Goal: Find contact information: Find contact information

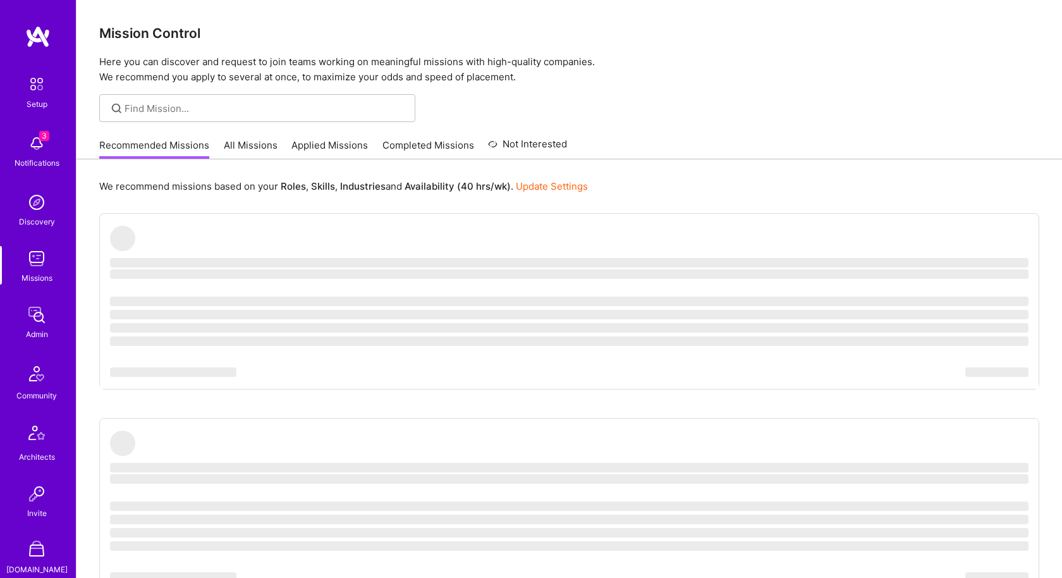
scroll to position [332, 0]
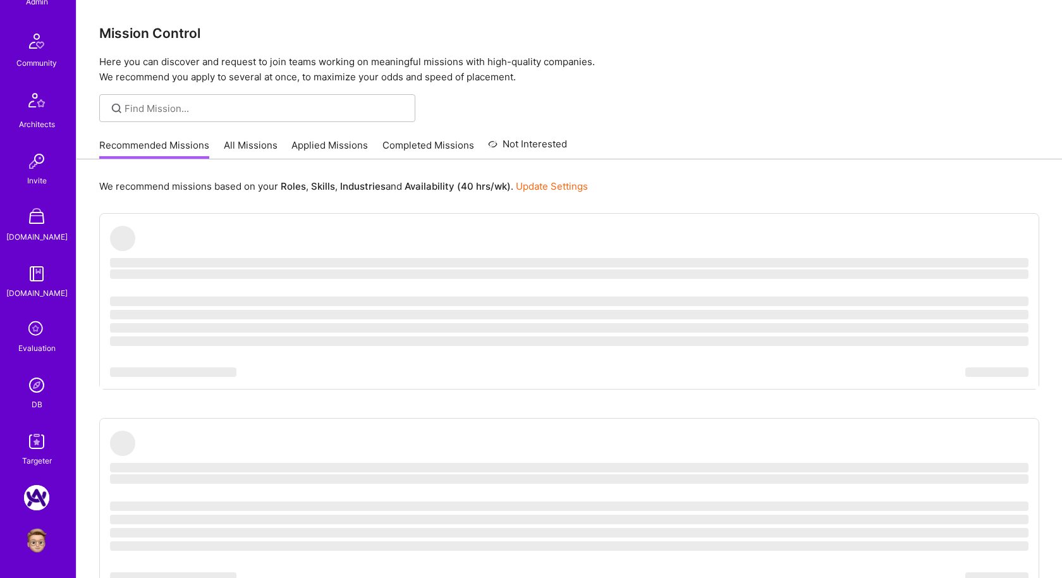
click at [45, 379] on img at bounding box center [36, 384] width 25 height 25
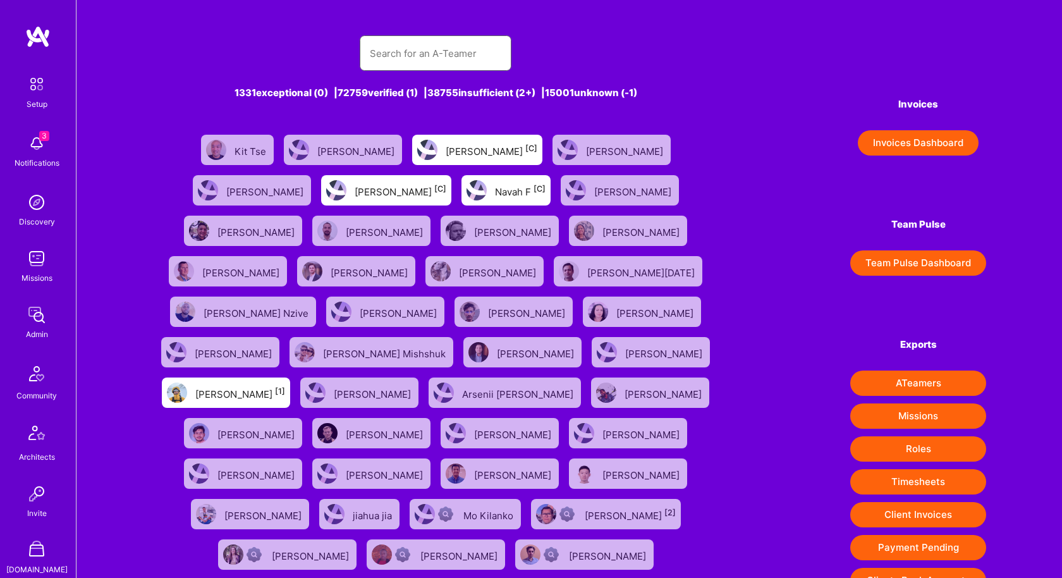
click at [392, 58] on input "text" at bounding box center [435, 53] width 131 height 32
paste input "[DOMAIN_NAME][EMAIL_ADDRESS][PERSON_NAME][DOMAIN_NAME]"
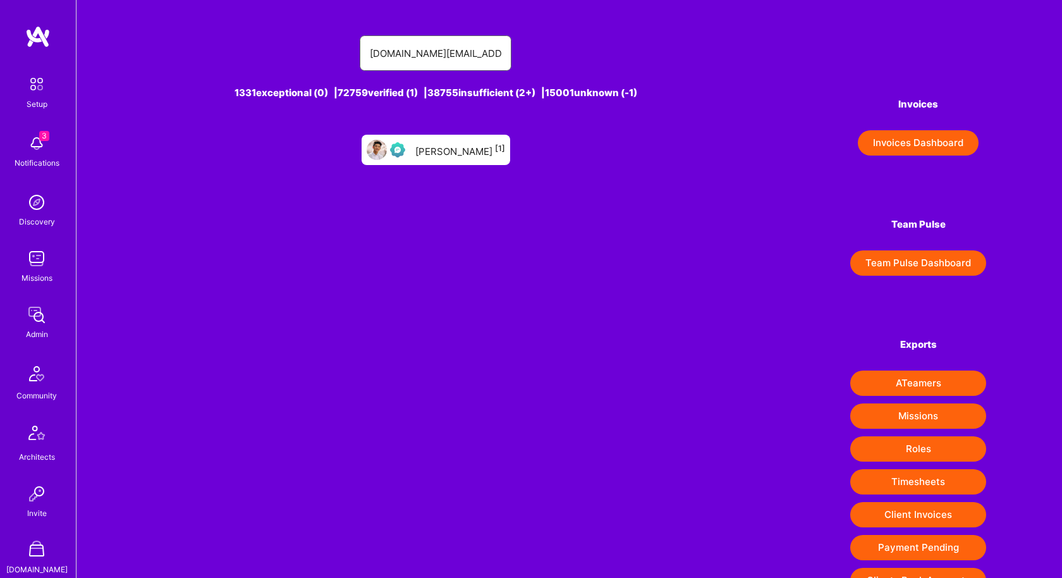
type input "[DOMAIN_NAME][EMAIL_ADDRESS][PERSON_NAME][DOMAIN_NAME]"
click at [450, 149] on div "[PERSON_NAME] [1]" at bounding box center [460, 150] width 90 height 16
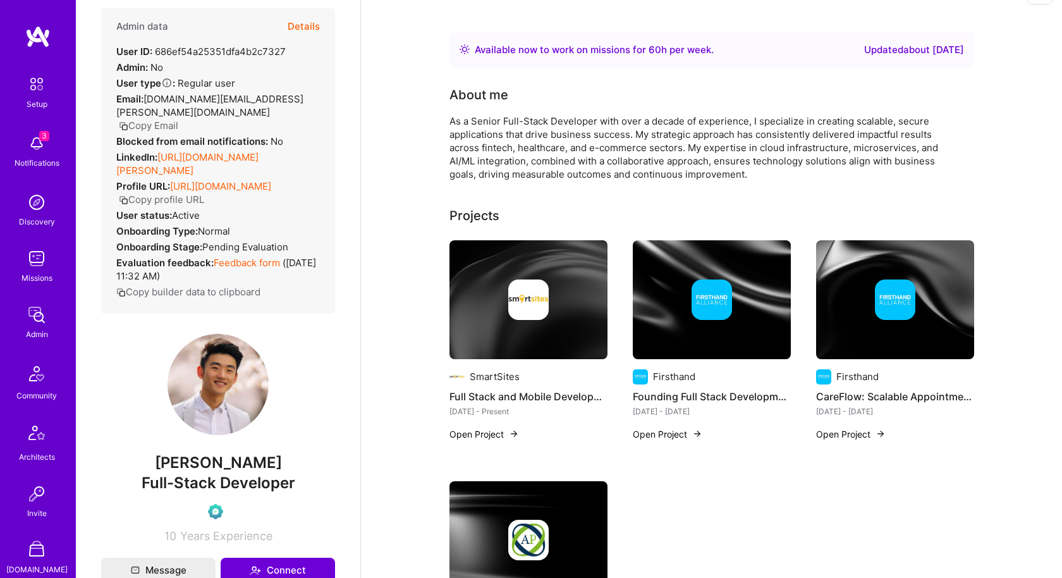
scroll to position [34, 0]
click at [218, 396] on img at bounding box center [217, 384] width 101 height 101
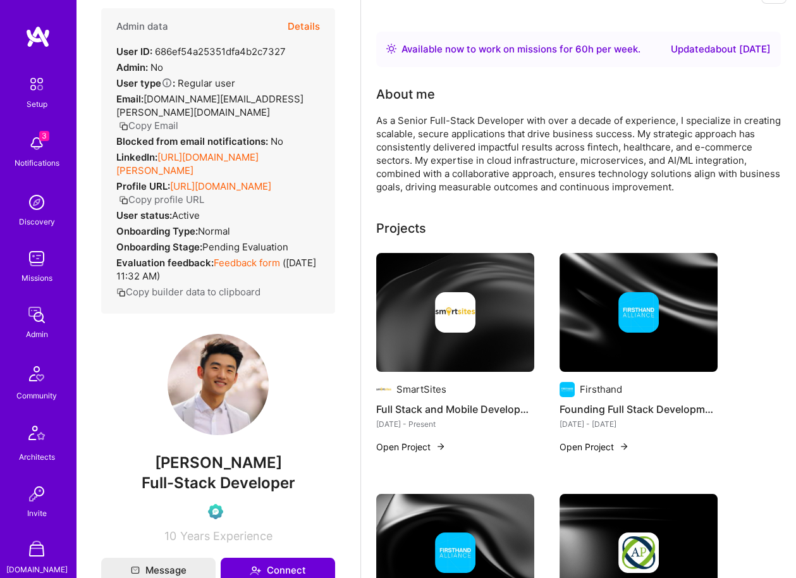
drag, startPoint x: 214, startPoint y: 370, endPoint x: 640, endPoint y: 5, distance: 561.5
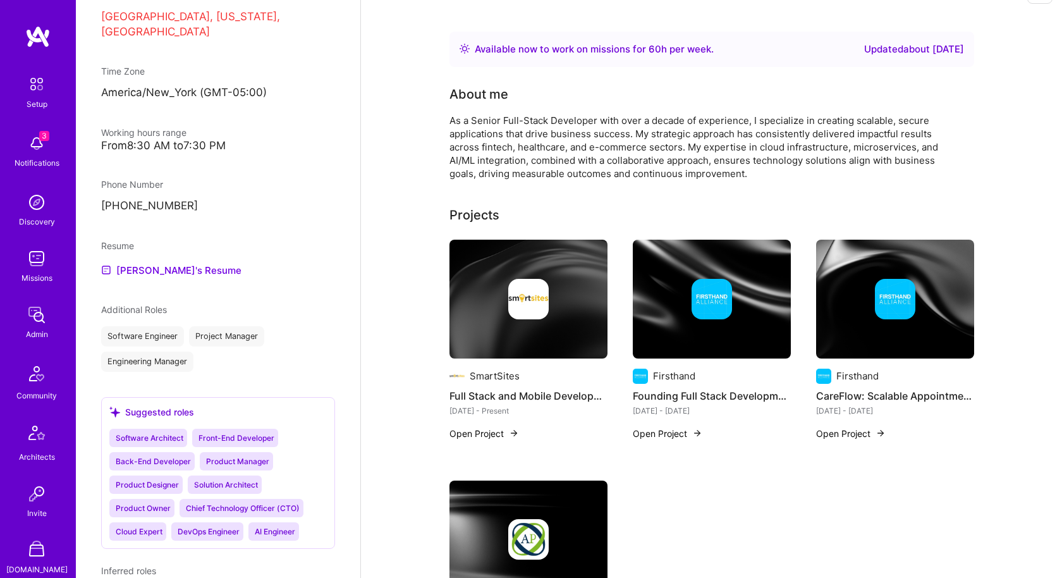
scroll to position [757, 0]
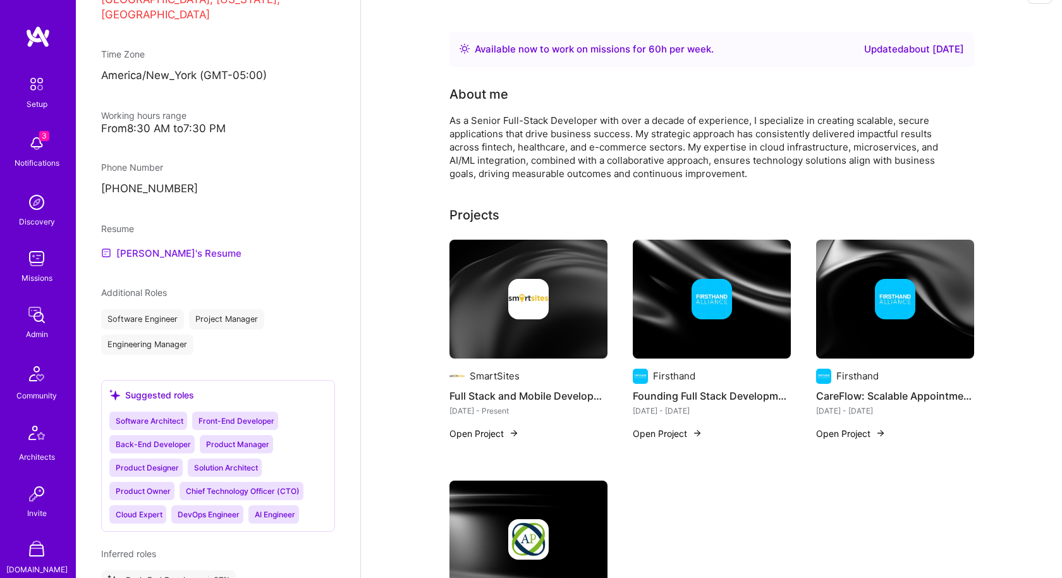
click at [166, 245] on link "[PERSON_NAME]'s Resume" at bounding box center [171, 252] width 140 height 15
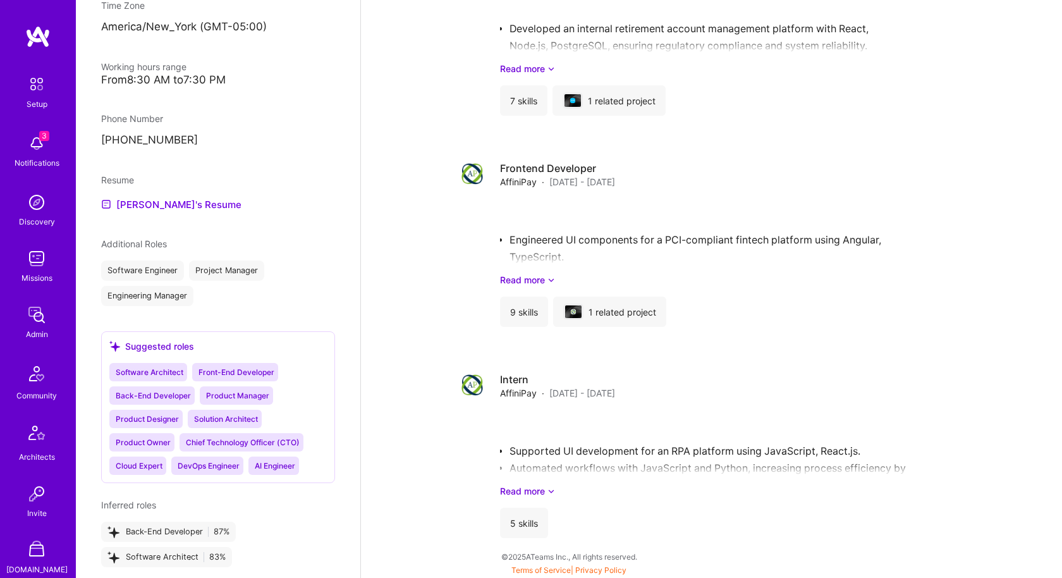
scroll to position [531, 0]
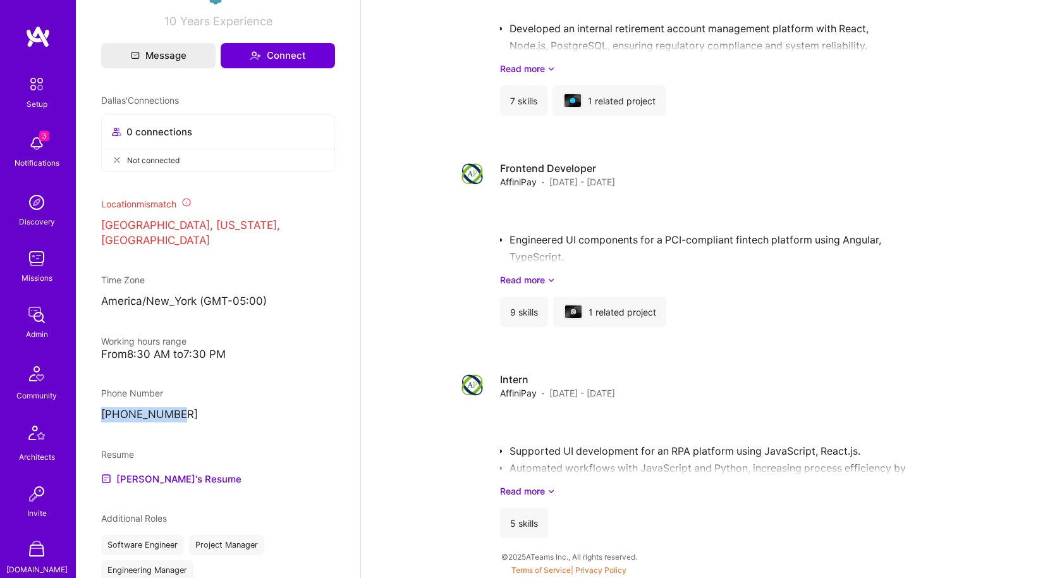
drag, startPoint x: 192, startPoint y: 400, endPoint x: 88, endPoint y: 398, distance: 103.7
click at [88, 398] on div "Admin data Details User ID: 686ef54a25351dfa4b2c7327 Admin: No User type Regula…" at bounding box center [218, 289] width 284 height 578
copy p "[PHONE_NUMBER]"
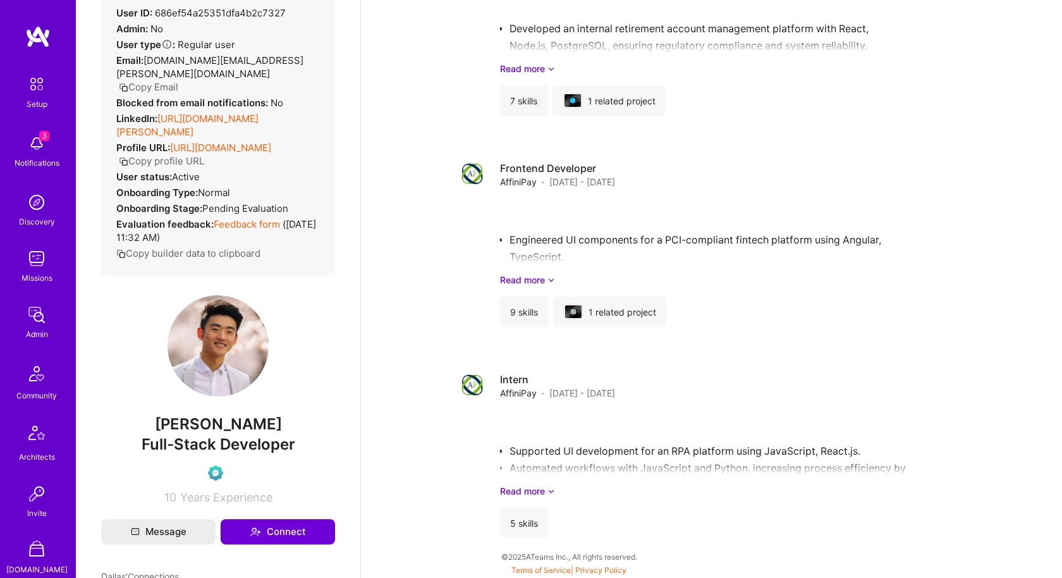
scroll to position [0, 0]
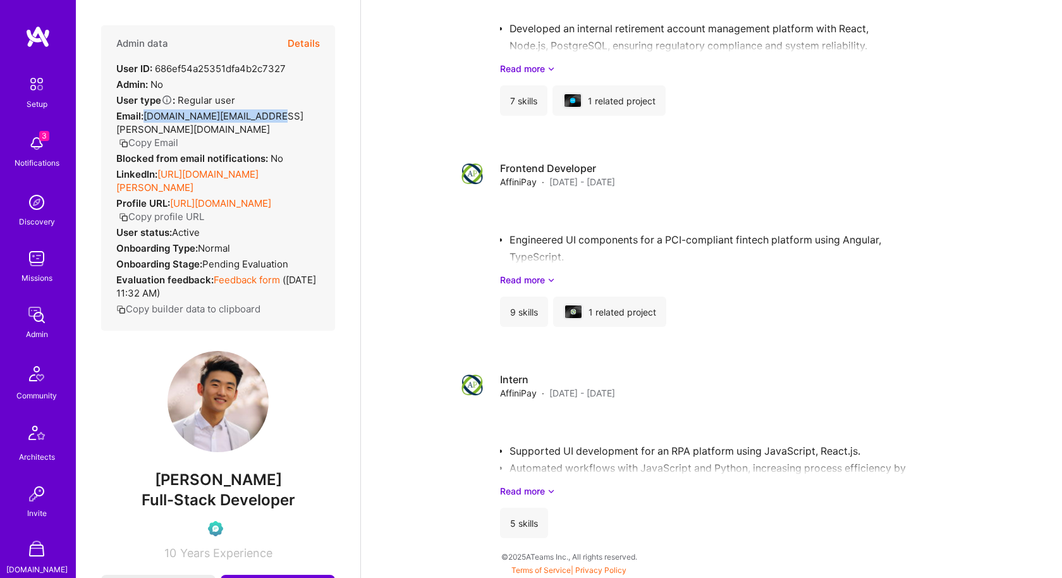
drag, startPoint x: 267, startPoint y: 116, endPoint x: 147, endPoint y: 116, distance: 120.1
click at [147, 116] on div "Email: [DOMAIN_NAME][EMAIL_ADDRESS][PERSON_NAME][DOMAIN_NAME] Copy Email" at bounding box center [217, 129] width 203 height 40
copy span "[DOMAIN_NAME][EMAIL_ADDRESS][PERSON_NAME][DOMAIN_NAME]"
